Goal: Feedback & Contribution: Leave review/rating

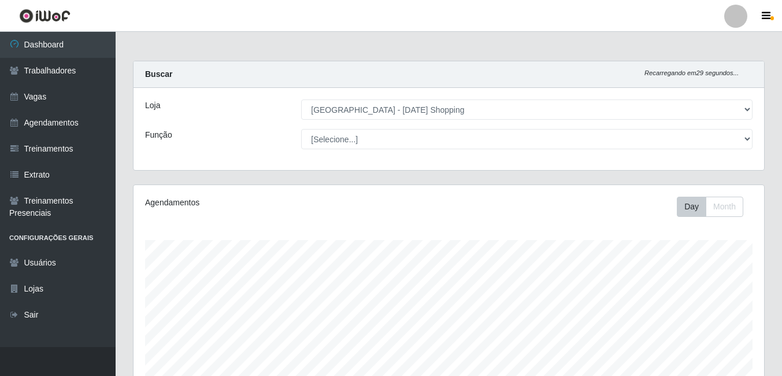
select select "471"
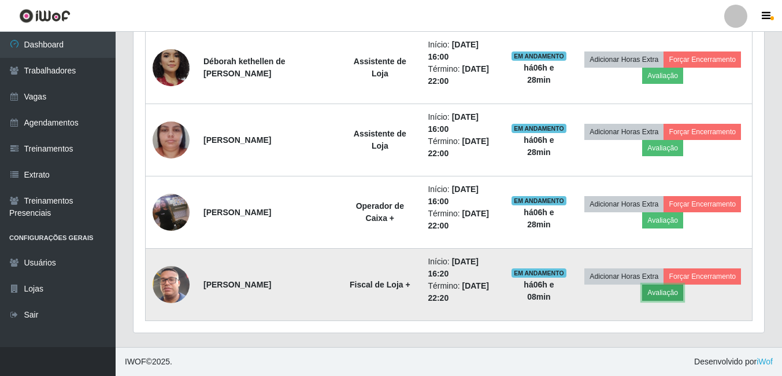
drag, startPoint x: 0, startPoint y: 0, endPoint x: 669, endPoint y: 292, distance: 730.0
click at [669, 292] on button "Avaliação" at bounding box center [662, 292] width 41 height 16
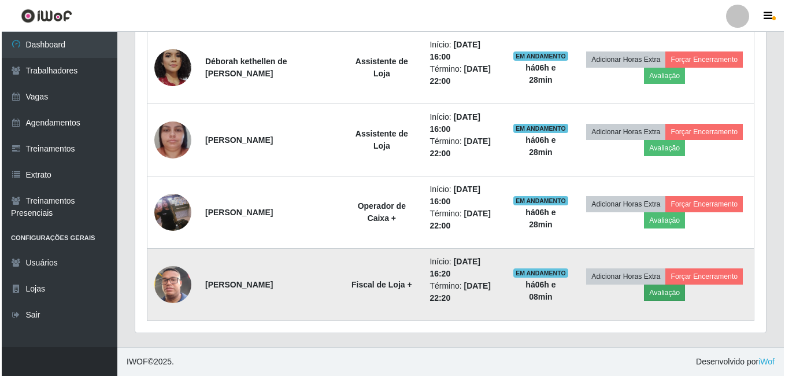
scroll to position [240, 624]
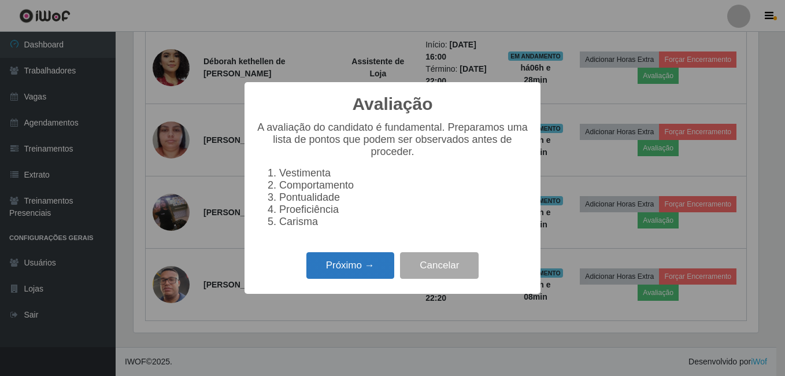
click at [364, 269] on button "Próximo →" at bounding box center [350, 265] width 88 height 27
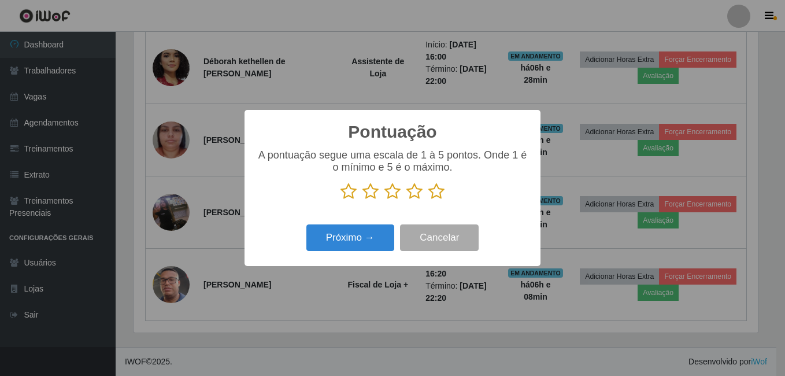
click at [440, 192] on icon at bounding box center [436, 191] width 16 height 17
click at [428, 200] on input "radio" at bounding box center [428, 200] width 0 height 0
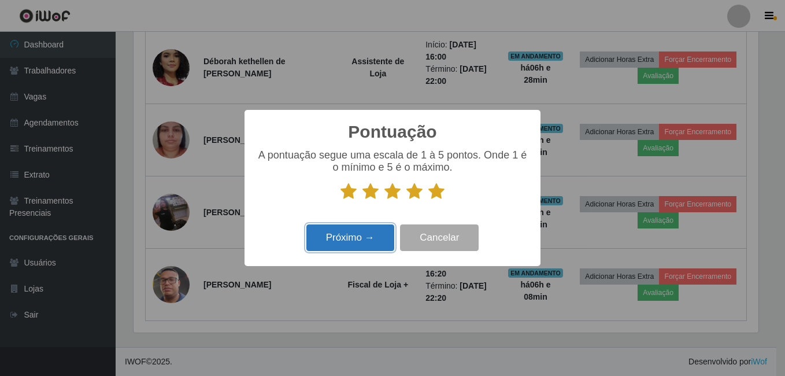
click at [376, 250] on button "Próximo →" at bounding box center [350, 237] width 88 height 27
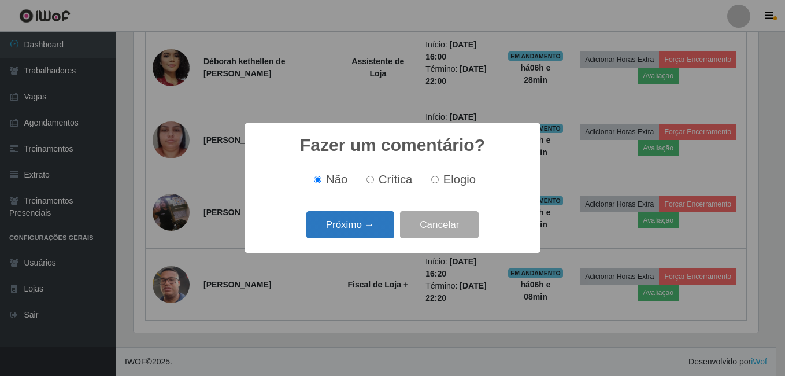
click at [358, 226] on button "Próximo →" at bounding box center [350, 224] width 88 height 27
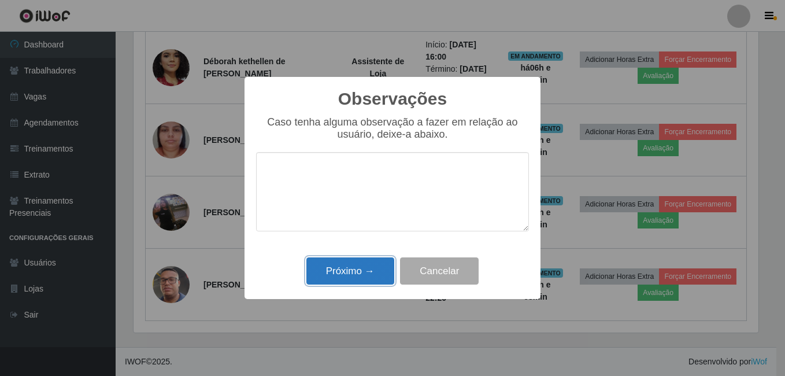
click at [367, 266] on button "Próximo →" at bounding box center [350, 270] width 88 height 27
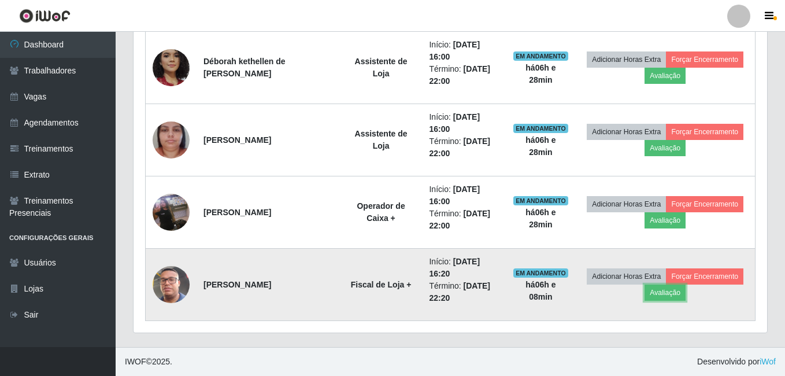
scroll to position [240, 630]
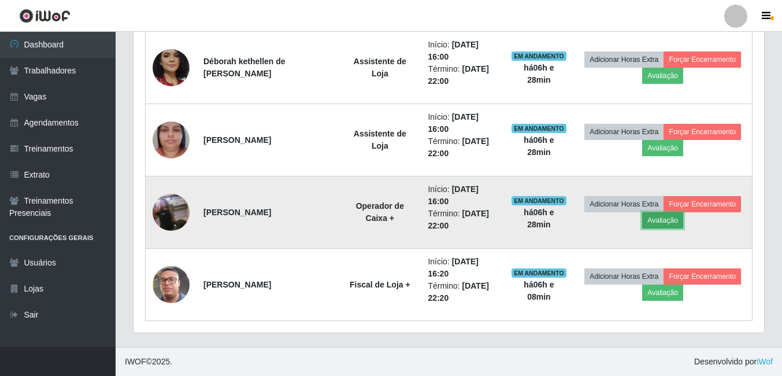
click at [663, 221] on button "Avaliação" at bounding box center [662, 220] width 41 height 16
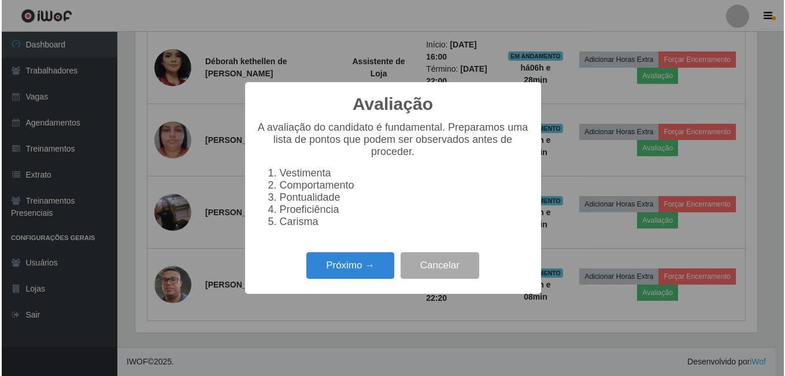
scroll to position [240, 624]
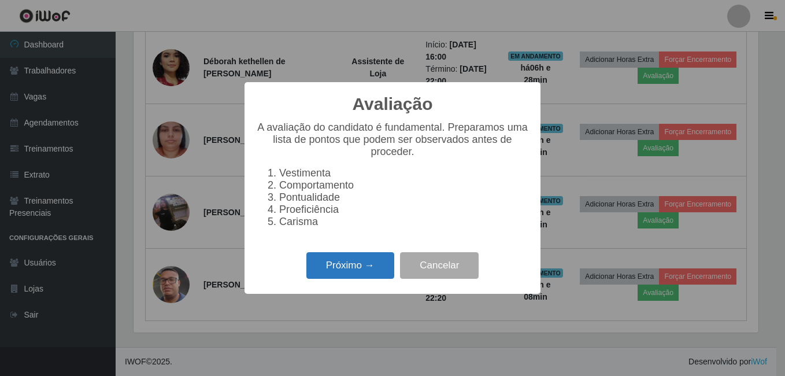
click at [345, 274] on button "Próximo →" at bounding box center [350, 265] width 88 height 27
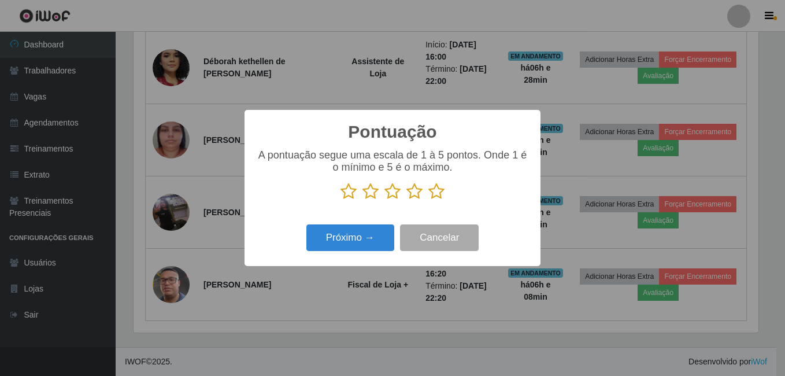
scroll to position [577454, 577069]
click at [441, 194] on icon at bounding box center [436, 191] width 16 height 17
click at [428, 200] on input "radio" at bounding box center [428, 200] width 0 height 0
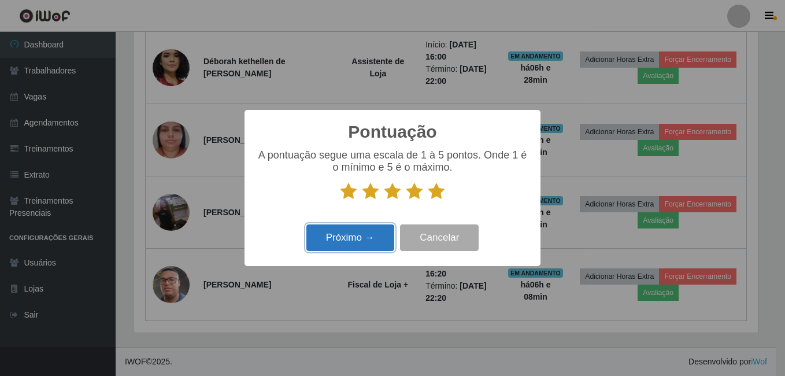
click at [356, 244] on button "Próximo →" at bounding box center [350, 237] width 88 height 27
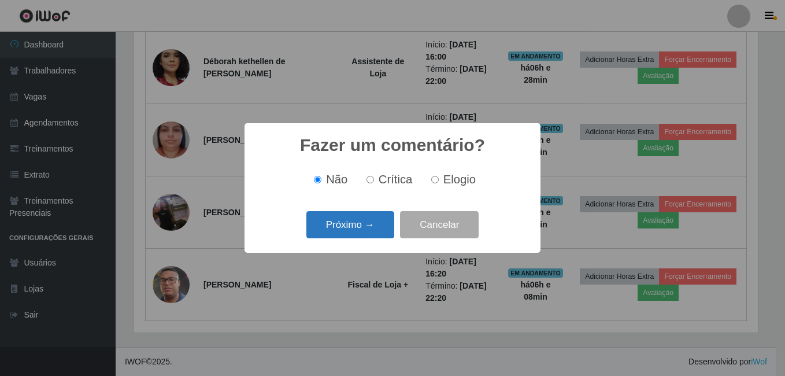
click at [377, 226] on button "Próximo →" at bounding box center [350, 224] width 88 height 27
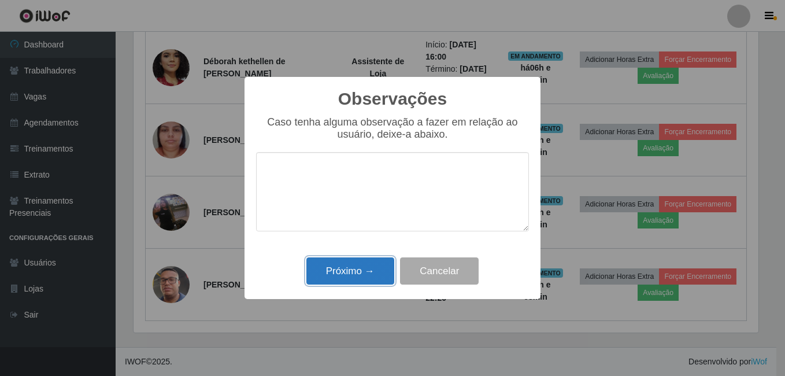
drag, startPoint x: 351, startPoint y: 273, endPoint x: 365, endPoint y: 272, distance: 13.9
click at [352, 273] on button "Próximo →" at bounding box center [350, 270] width 88 height 27
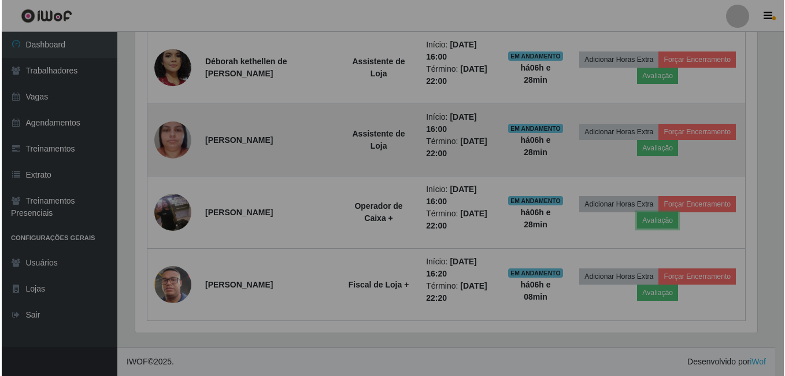
scroll to position [240, 630]
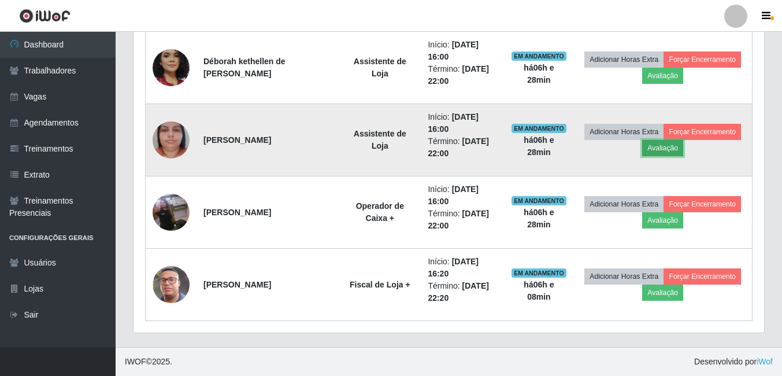
click at [662, 148] on button "Avaliação" at bounding box center [662, 148] width 41 height 16
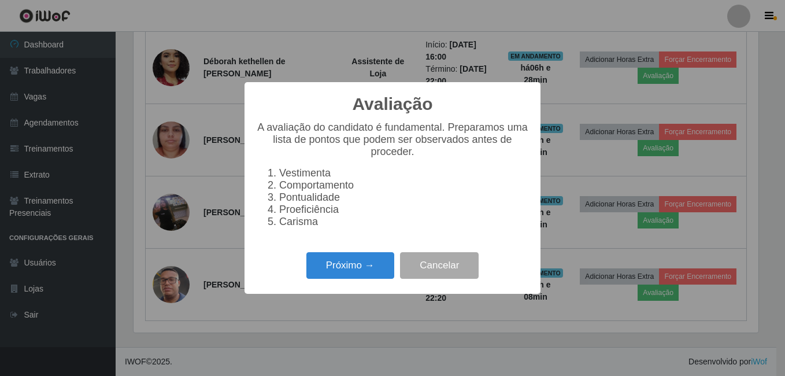
scroll to position [240, 624]
click at [367, 271] on button "Próximo →" at bounding box center [350, 265] width 88 height 27
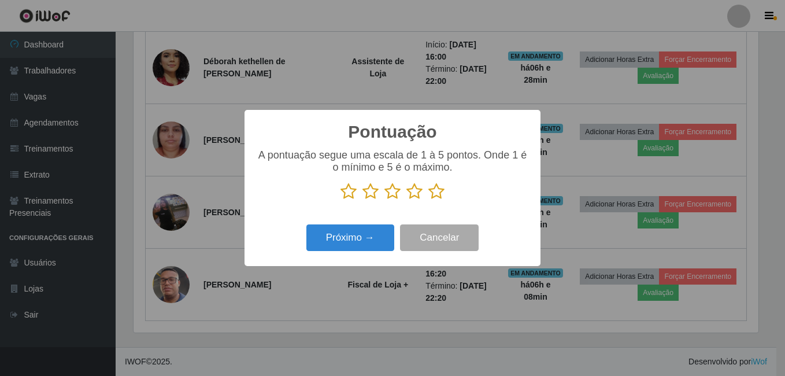
click at [430, 195] on icon at bounding box center [436, 191] width 16 height 17
click at [428, 200] on input "radio" at bounding box center [428, 200] width 0 height 0
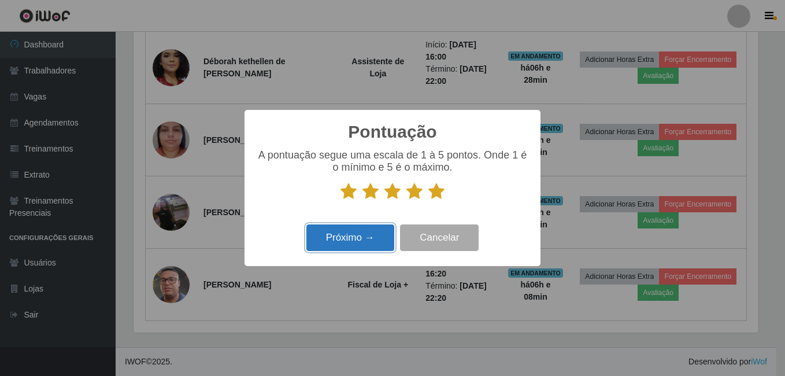
click at [380, 240] on button "Próximo →" at bounding box center [350, 237] width 88 height 27
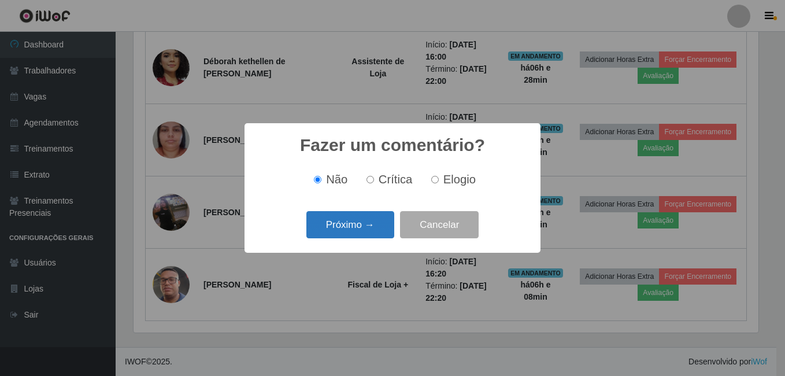
click at [365, 225] on button "Próximo →" at bounding box center [350, 224] width 88 height 27
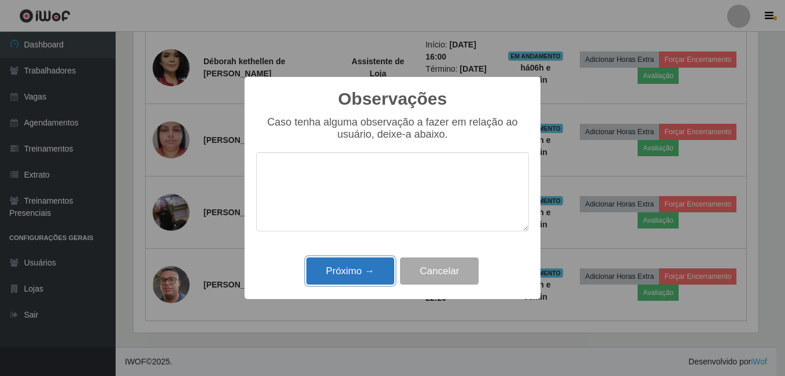
click at [350, 266] on button "Próximo →" at bounding box center [350, 270] width 88 height 27
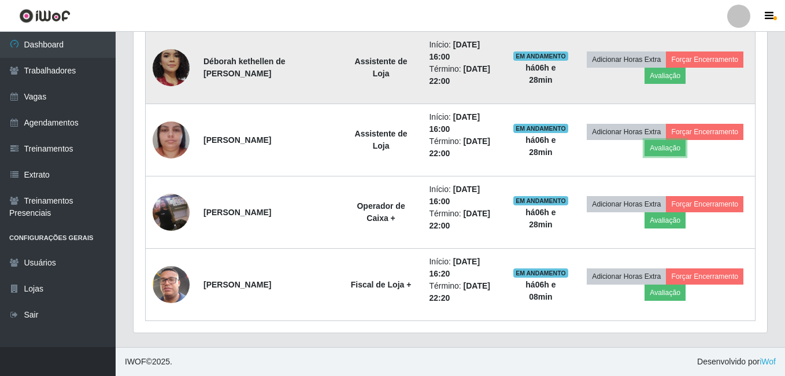
scroll to position [240, 630]
click at [661, 76] on button "Avaliação" at bounding box center [662, 76] width 41 height 16
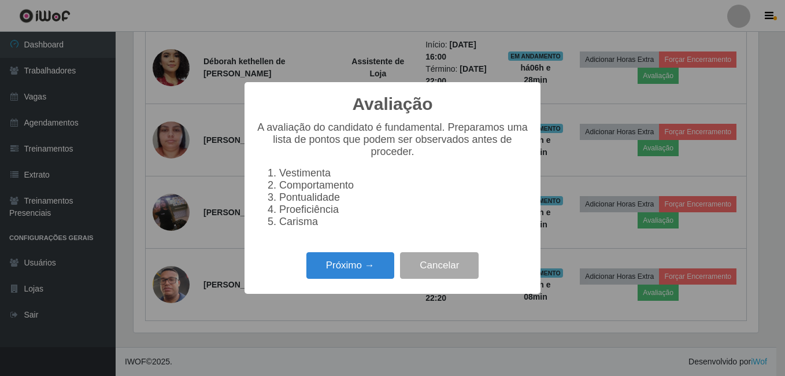
scroll to position [240, 624]
click at [338, 273] on button "Próximo →" at bounding box center [350, 265] width 88 height 27
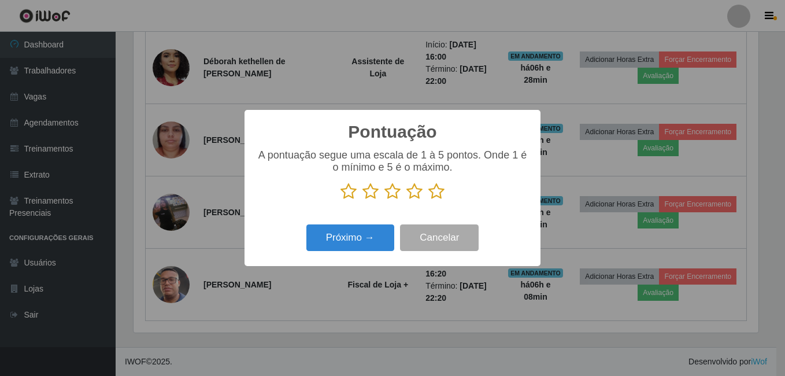
click at [437, 195] on icon at bounding box center [436, 191] width 16 height 17
click at [428, 200] on input "radio" at bounding box center [428, 200] width 0 height 0
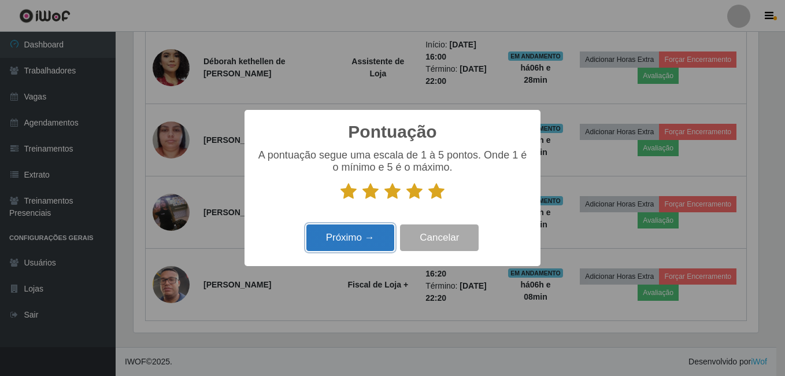
click at [344, 234] on button "Próximo →" at bounding box center [350, 237] width 88 height 27
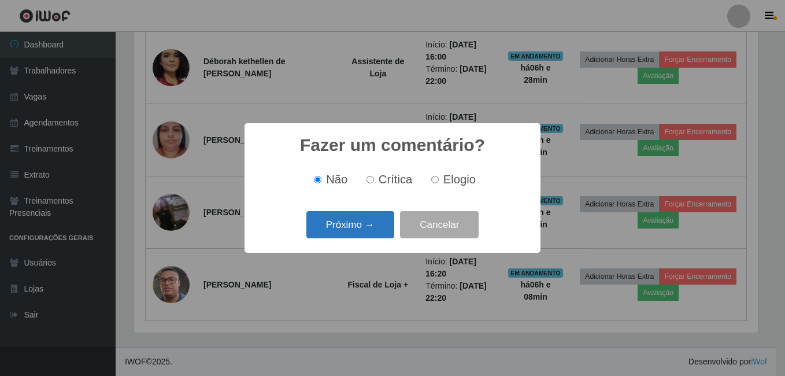
click at [358, 217] on button "Próximo →" at bounding box center [350, 224] width 88 height 27
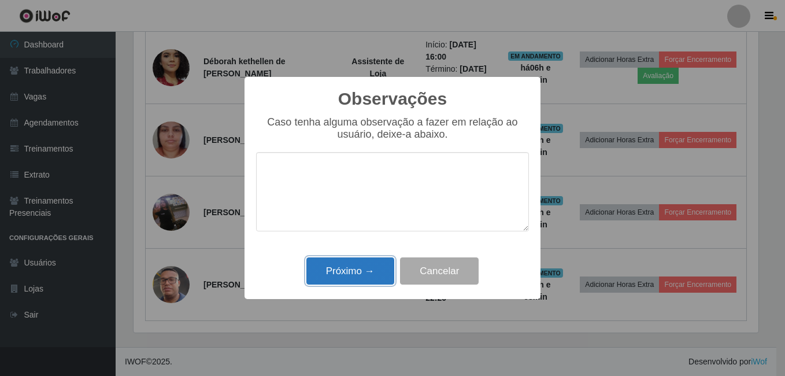
click at [369, 279] on button "Próximo →" at bounding box center [350, 270] width 88 height 27
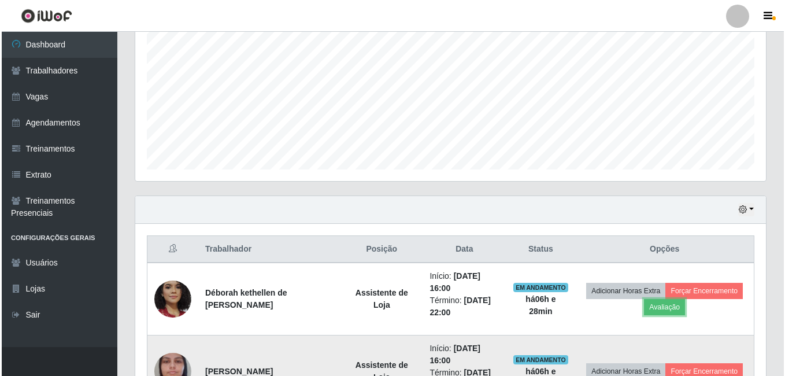
scroll to position [475, 0]
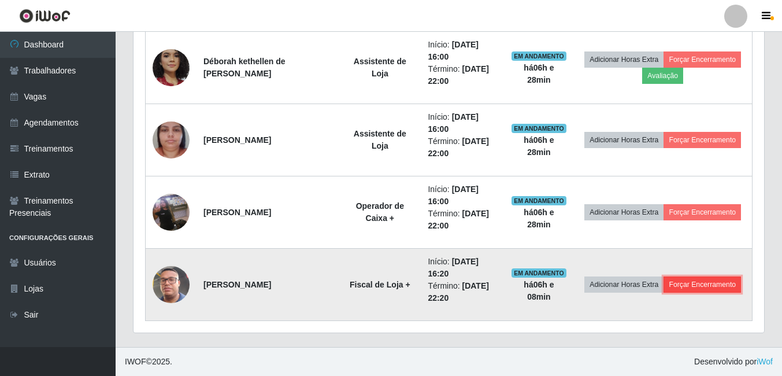
click at [707, 277] on button "Forçar Encerramento" at bounding box center [701, 284] width 77 height 16
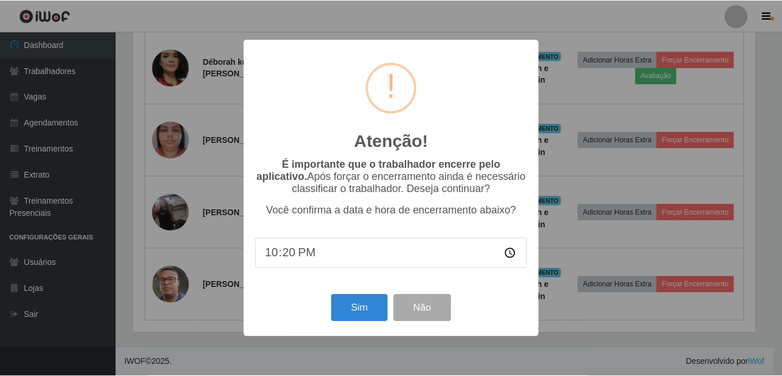
scroll to position [240, 624]
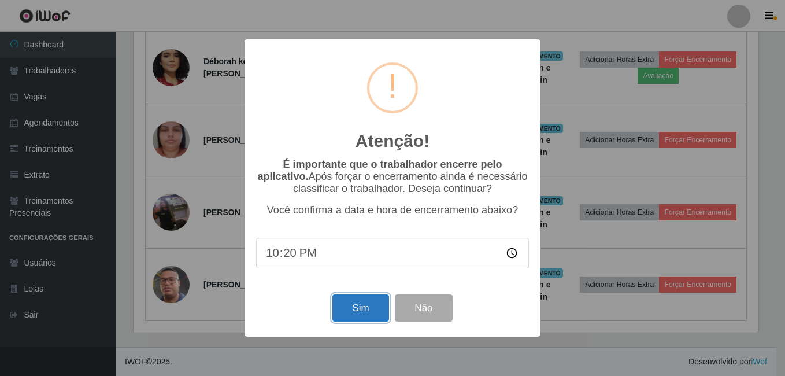
click at [377, 301] on button "Sim" at bounding box center [360, 307] width 56 height 27
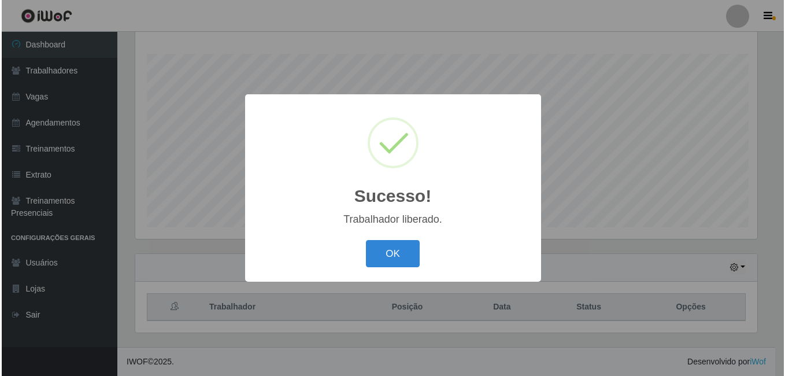
scroll to position [0, 0]
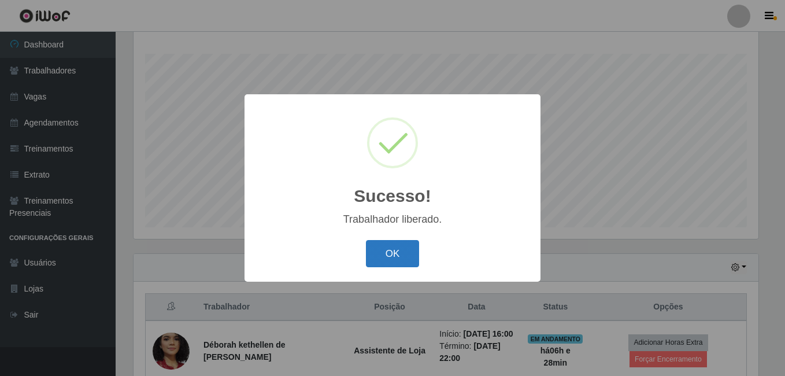
click at [376, 255] on button "OK" at bounding box center [393, 253] width 54 height 27
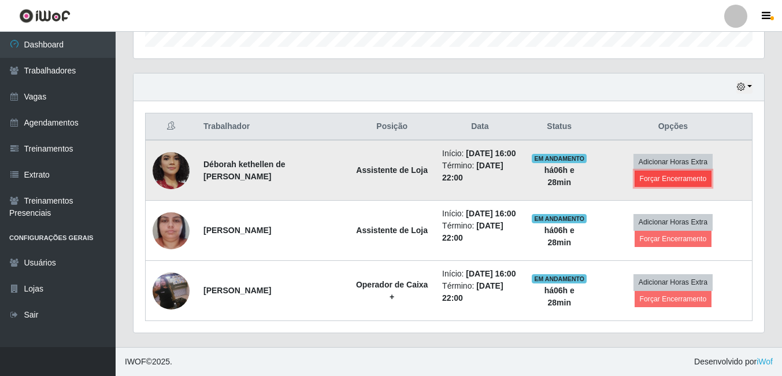
click at [681, 170] on button "Forçar Encerramento" at bounding box center [672, 178] width 77 height 16
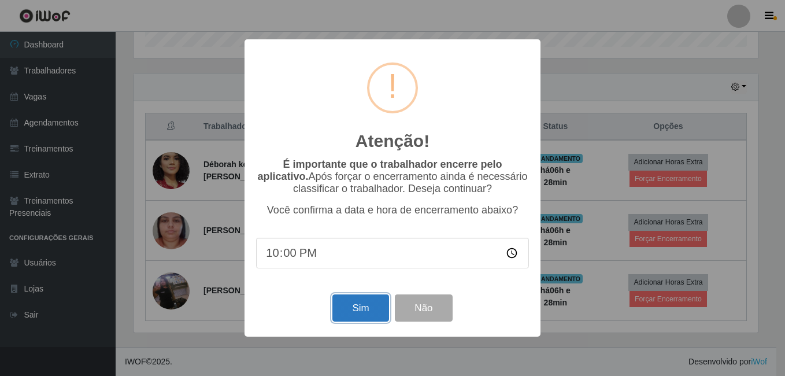
click at [365, 308] on button "Sim" at bounding box center [360, 307] width 56 height 27
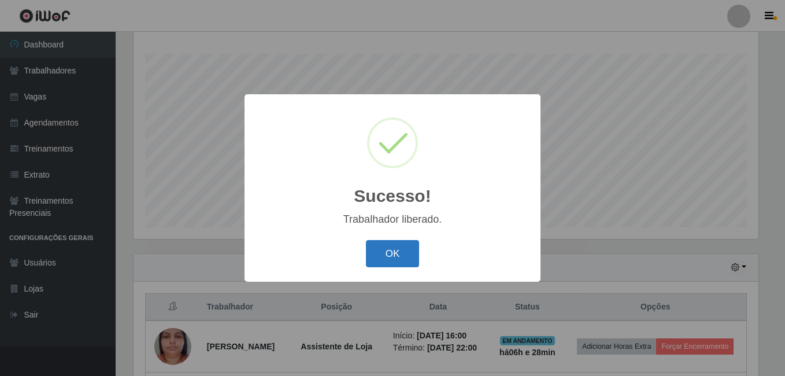
click at [417, 263] on button "OK" at bounding box center [393, 253] width 54 height 27
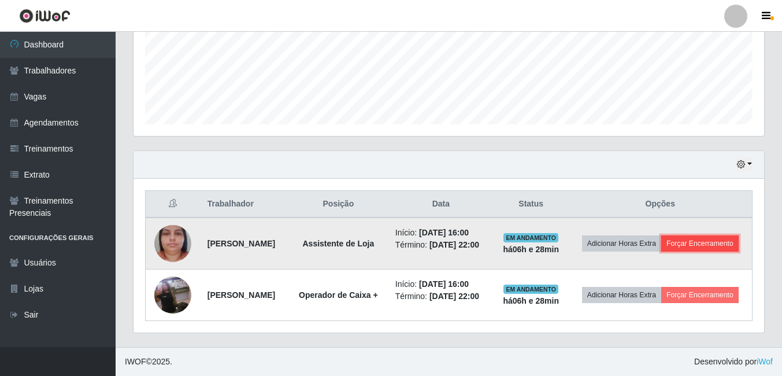
click at [661, 235] on button "Forçar Encerramento" at bounding box center [699, 243] width 77 height 16
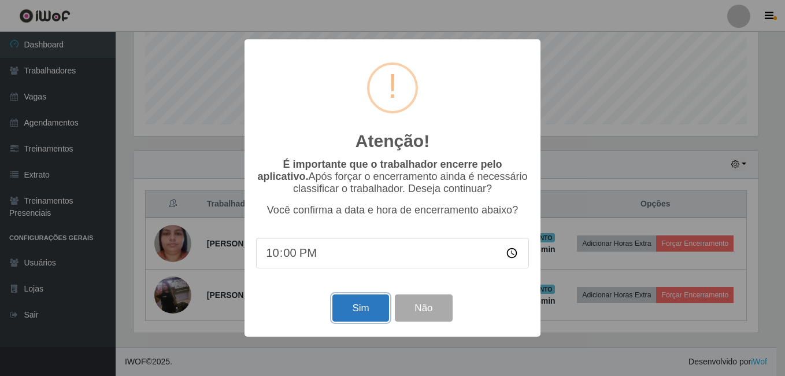
click at [352, 302] on button "Sim" at bounding box center [360, 307] width 56 height 27
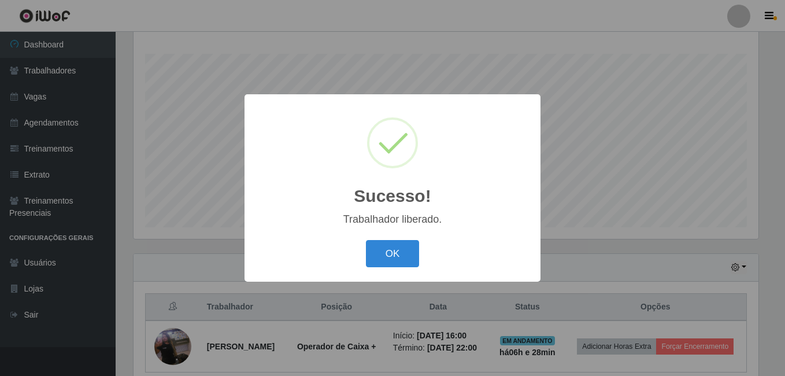
drag, startPoint x: 398, startPoint y: 249, endPoint x: 632, endPoint y: 301, distance: 239.7
click at [399, 249] on button "OK" at bounding box center [393, 253] width 54 height 27
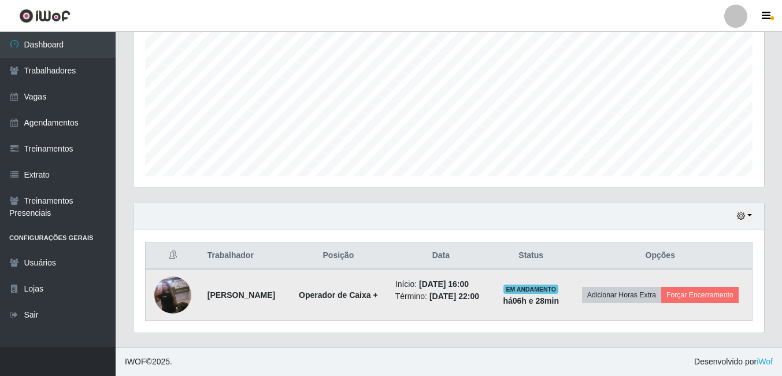
click at [687, 308] on td "Adicionar Horas Extra Forçar Encerramento" at bounding box center [660, 295] width 184 height 52
click at [678, 301] on button "Forçar Encerramento" at bounding box center [699, 295] width 77 height 16
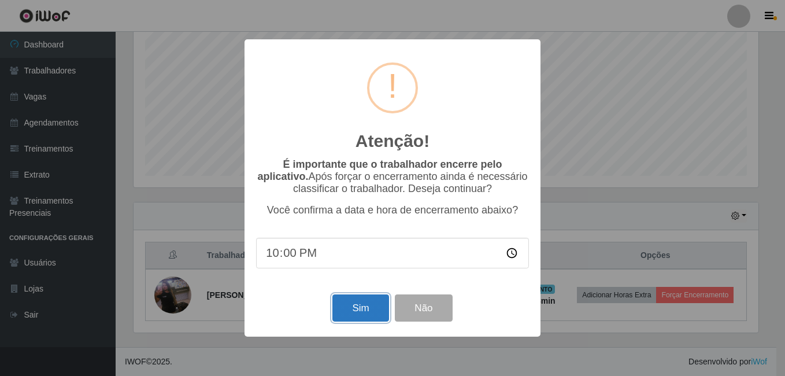
click at [336, 308] on button "Sim" at bounding box center [360, 307] width 56 height 27
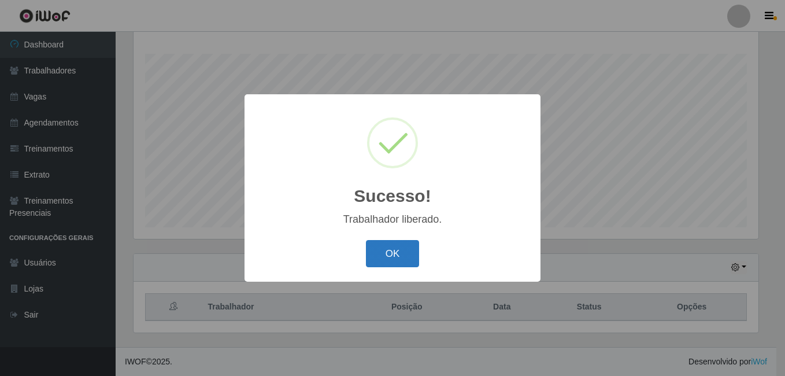
click at [381, 264] on button "OK" at bounding box center [393, 253] width 54 height 27
